Goal: Check status: Check status

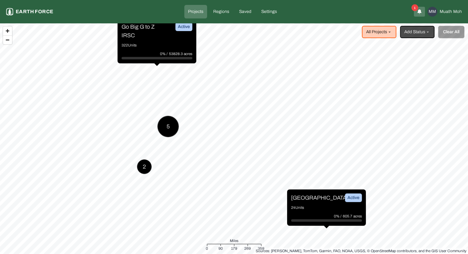
click at [315, 206] on p "24 Units" at bounding box center [326, 208] width 71 height 6
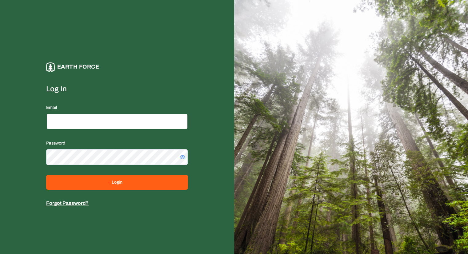
type input "**********"
